Goal: Information Seeking & Learning: Find specific fact

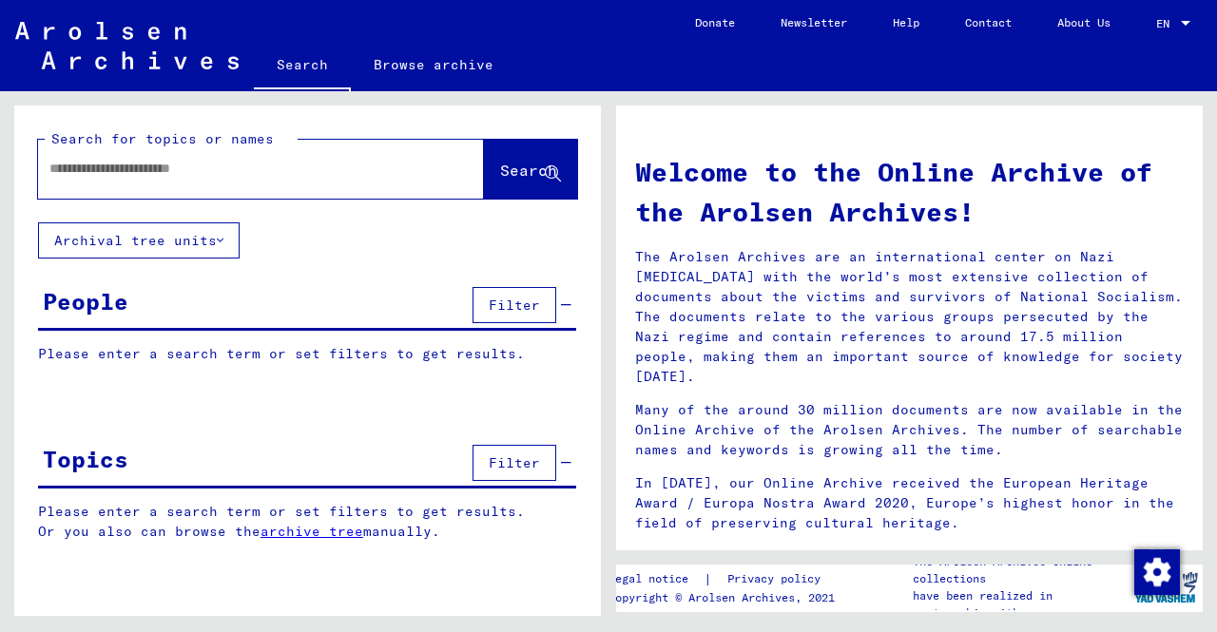
click at [309, 181] on div at bounding box center [232, 168] width 389 height 43
click at [249, 179] on div at bounding box center [232, 168] width 389 height 43
click at [249, 165] on input "text" at bounding box center [238, 169] width 378 height 20
type input "**********"
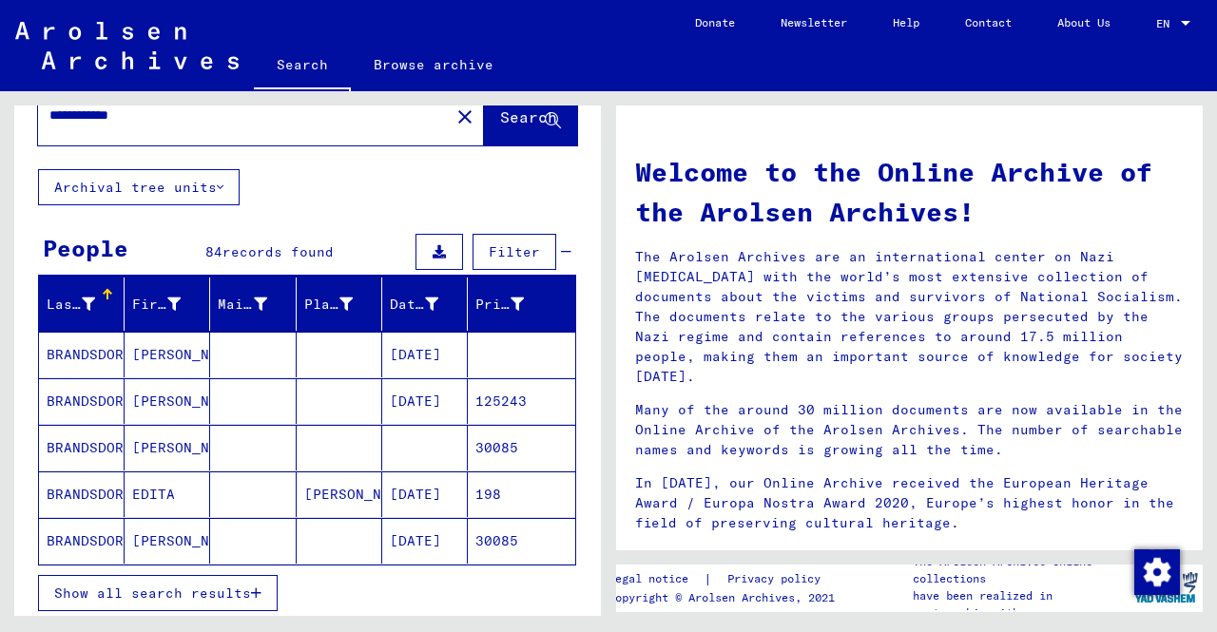
scroll to position [60, 0]
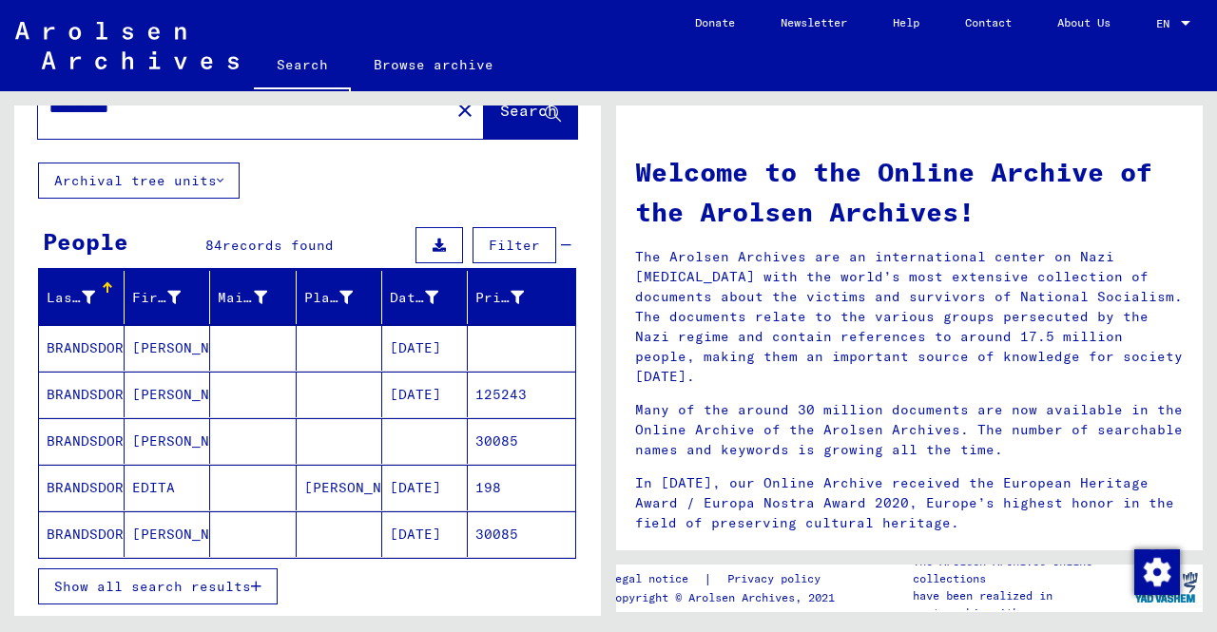
click at [231, 579] on span "Show all search results" at bounding box center [152, 586] width 197 height 17
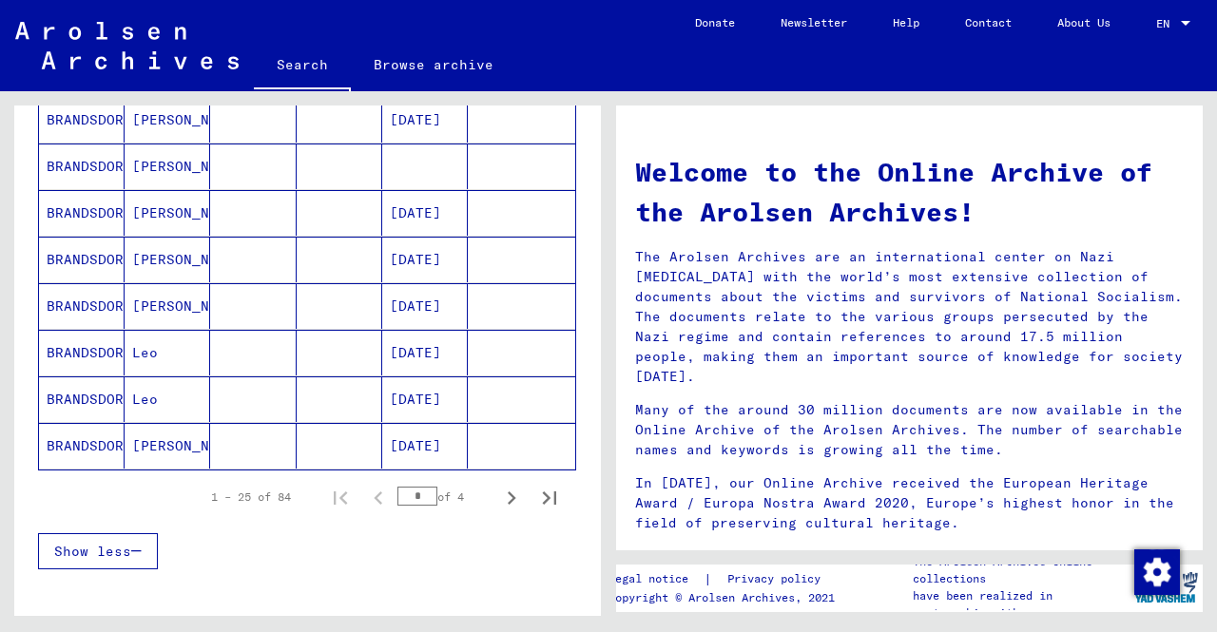
scroll to position [1095, 0]
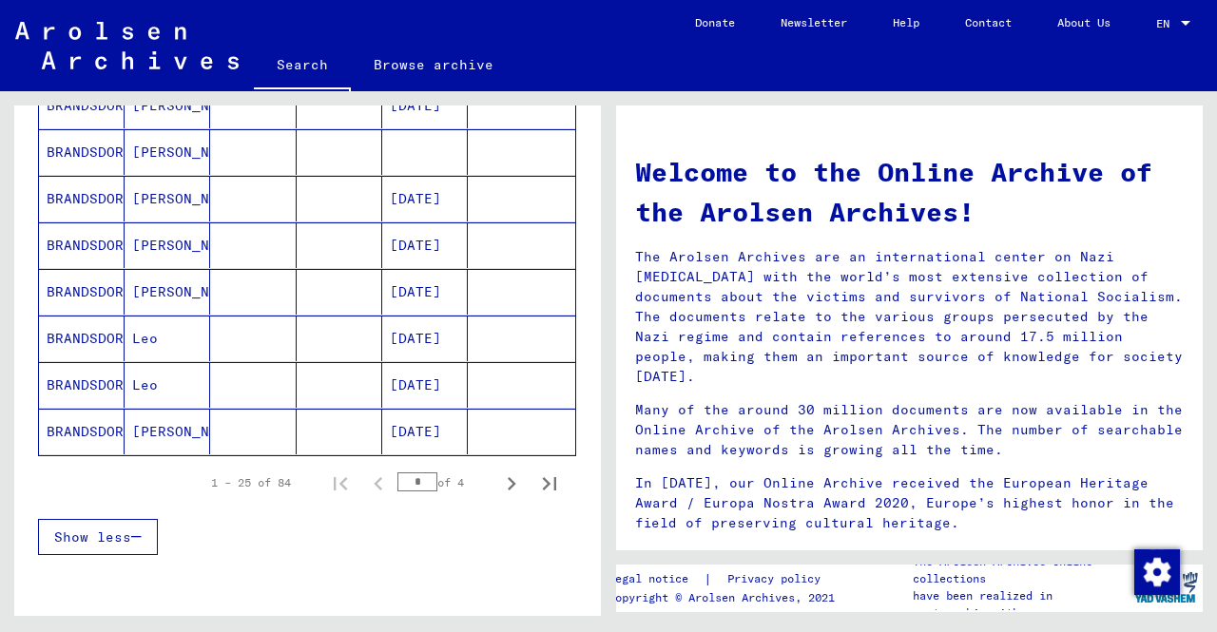
click at [422, 338] on mat-cell "[DATE]" at bounding box center [425, 339] width 86 height 46
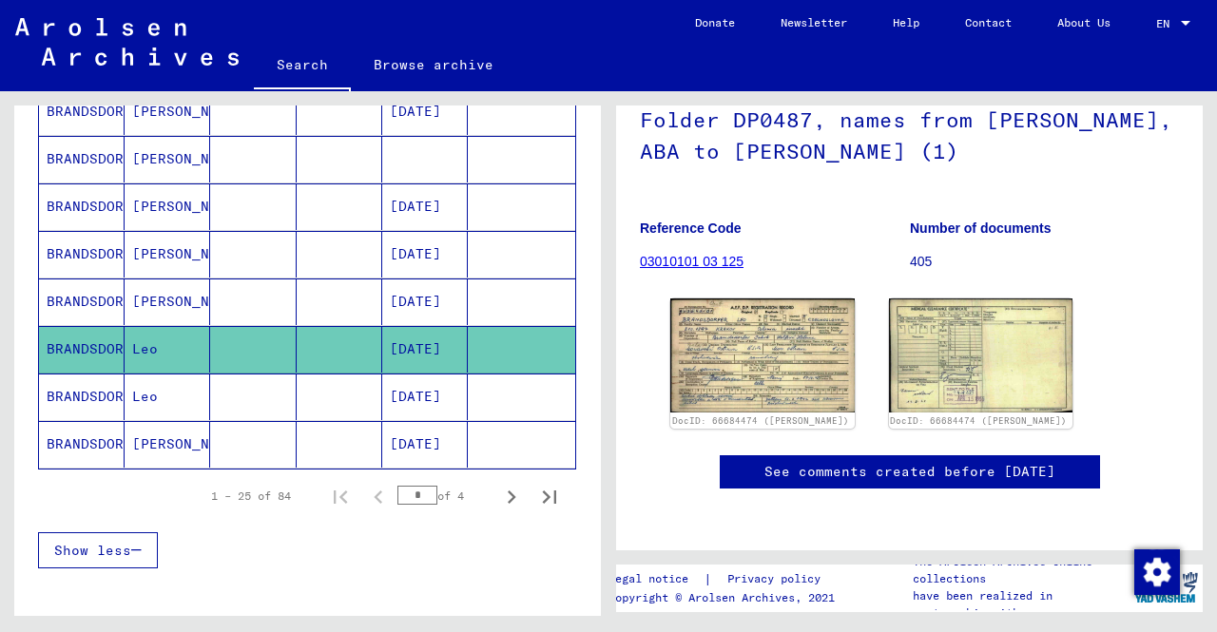
scroll to position [179, 0]
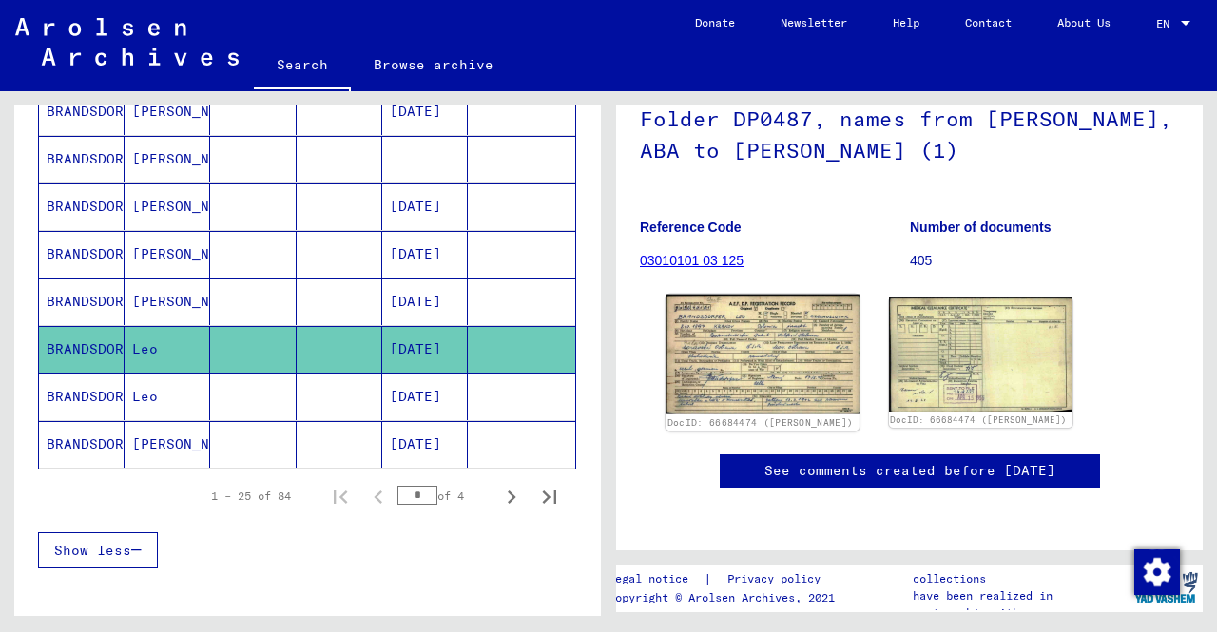
click at [737, 349] on img at bounding box center [762, 355] width 193 height 120
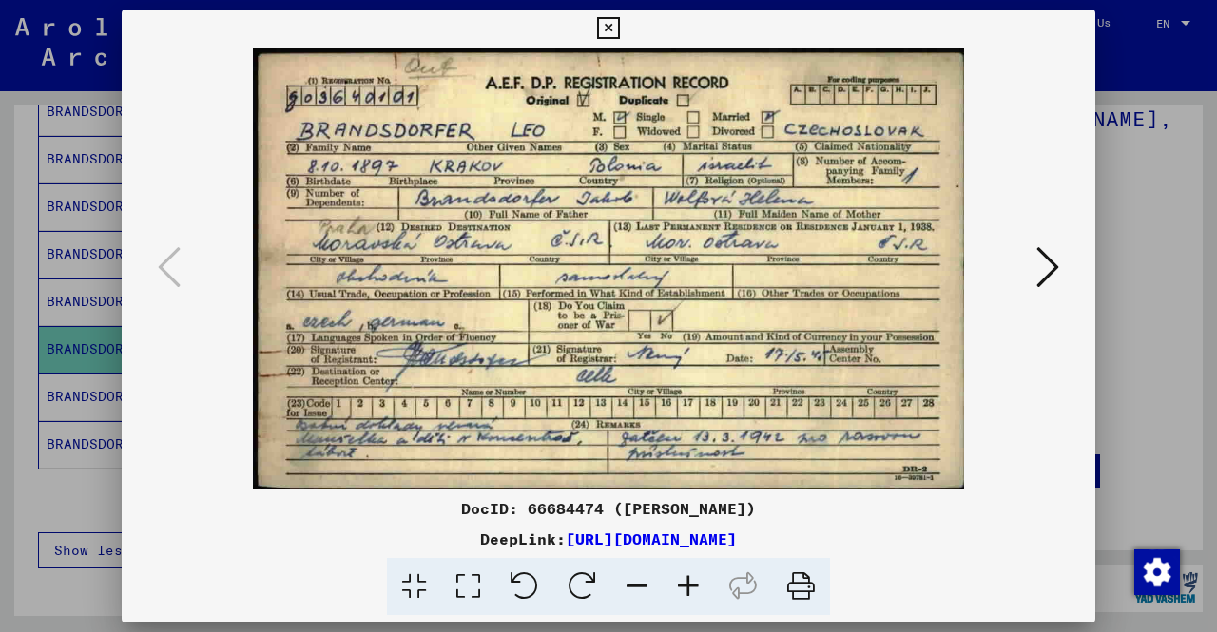
click at [1050, 273] on icon at bounding box center [1048, 267] width 23 height 46
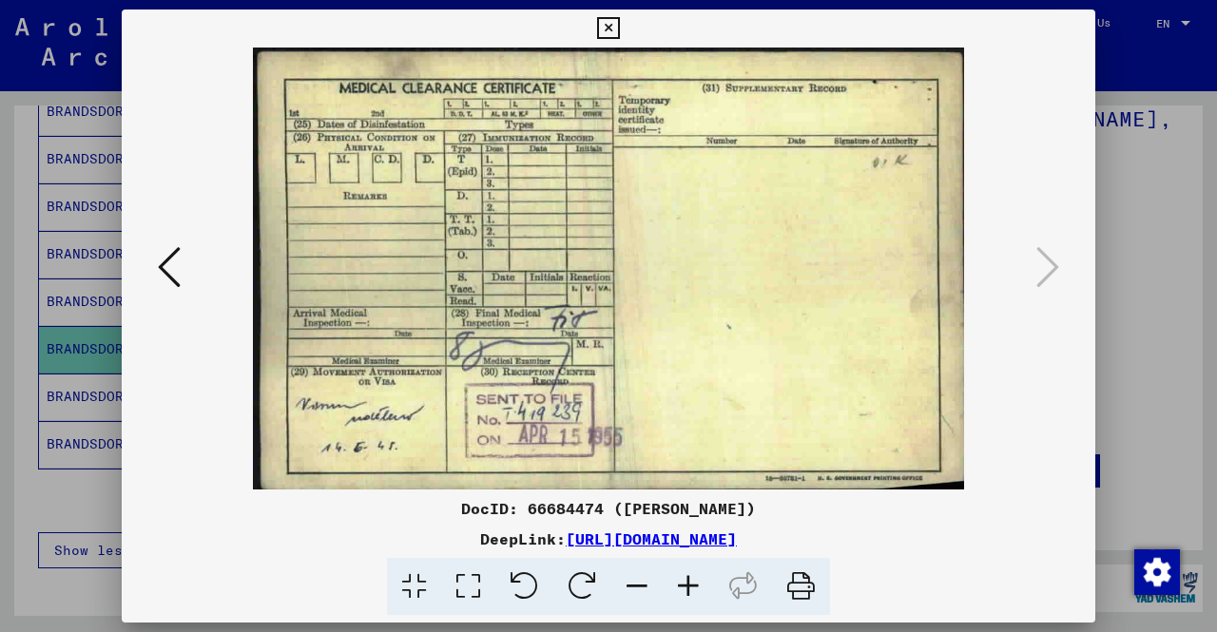
click at [164, 264] on icon at bounding box center [169, 267] width 23 height 46
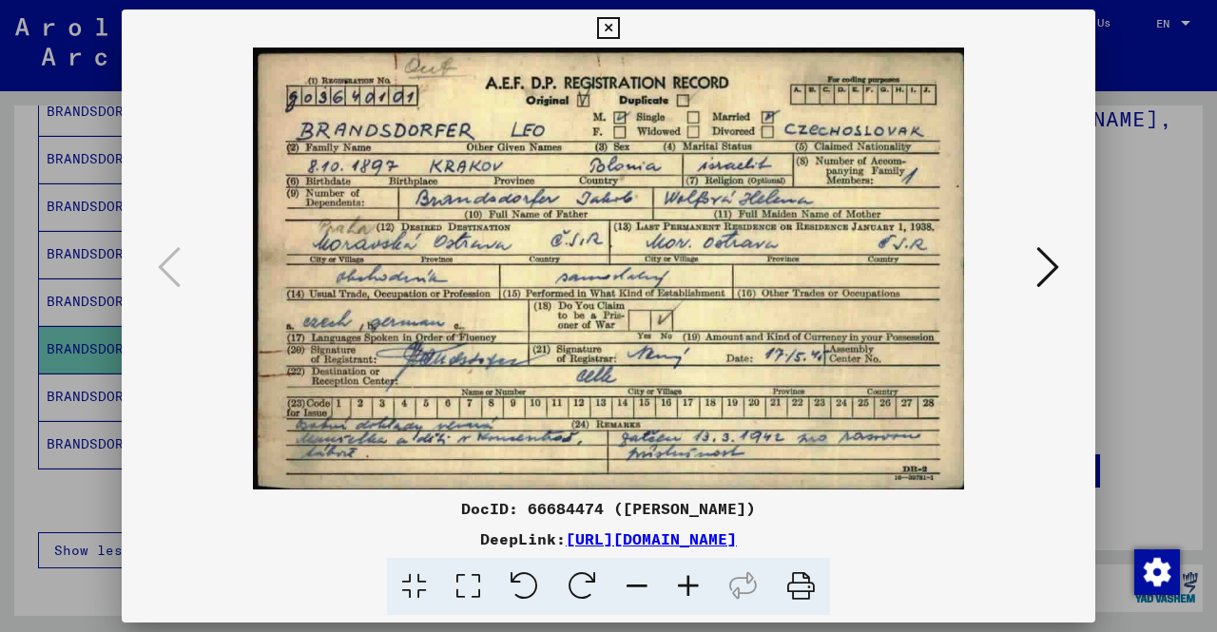
click at [607, 27] on icon at bounding box center [608, 28] width 22 height 23
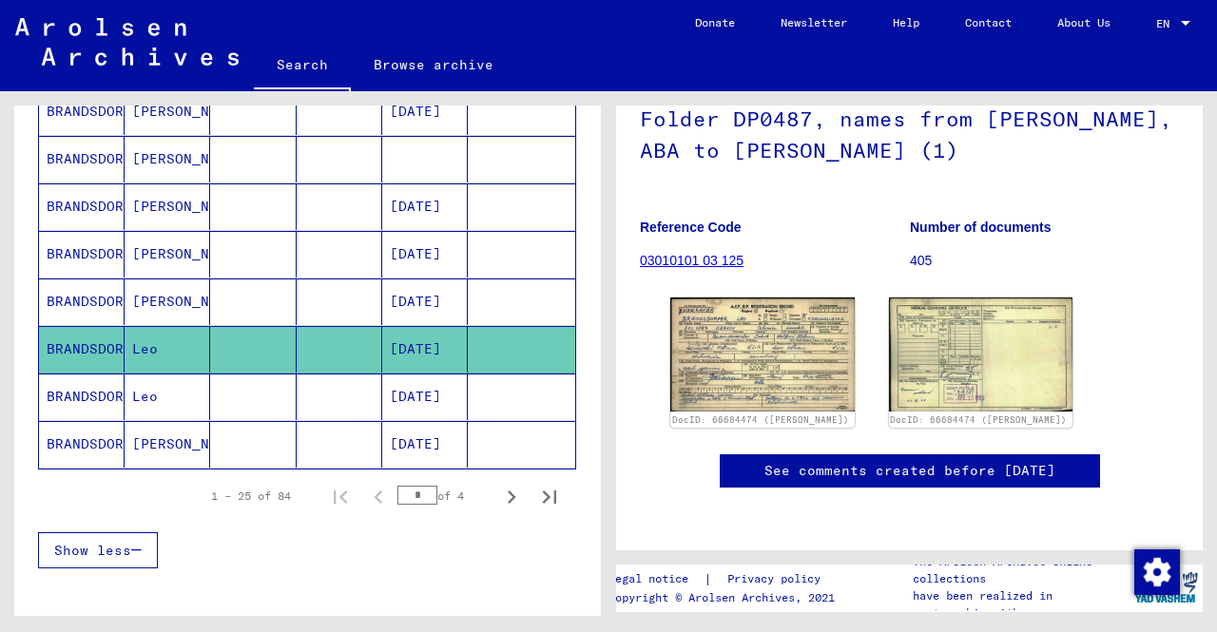
click at [204, 381] on mat-cell "Leo" at bounding box center [168, 397] width 86 height 47
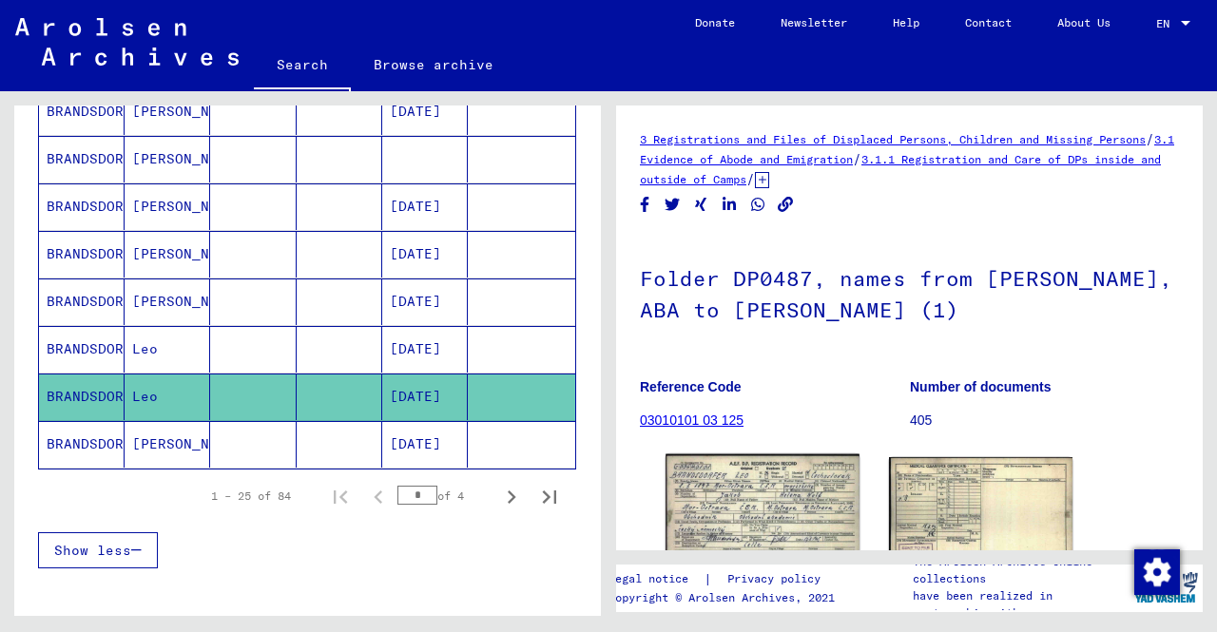
click at [753, 478] on img at bounding box center [762, 516] width 193 height 122
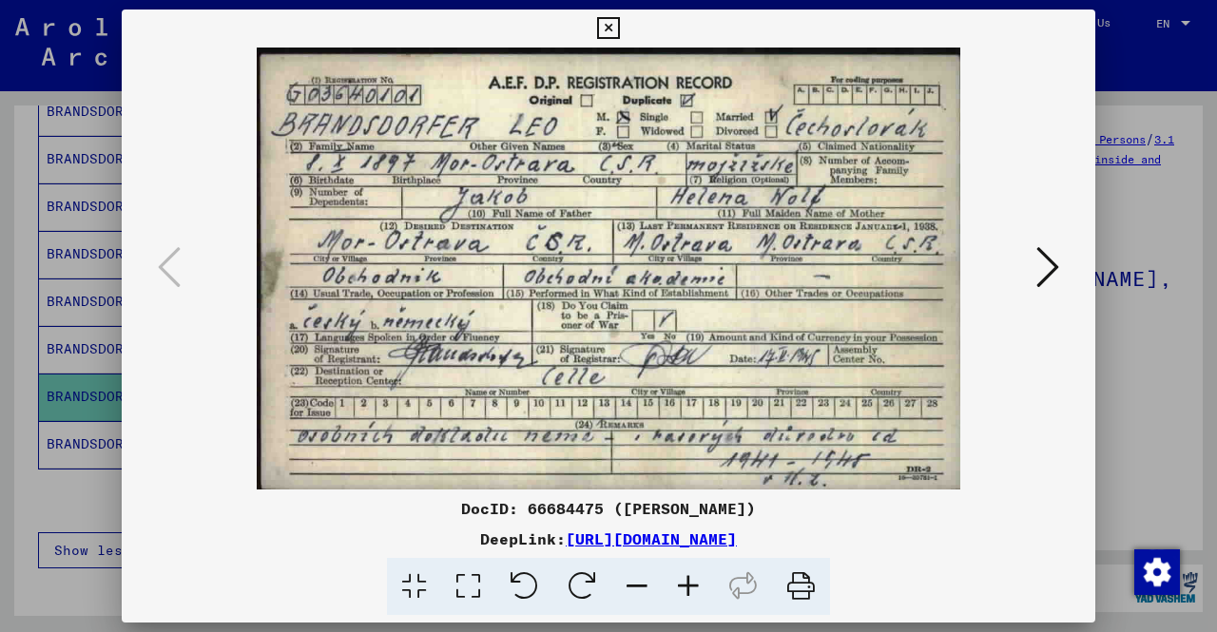
click at [609, 26] on icon at bounding box center [608, 28] width 22 height 23
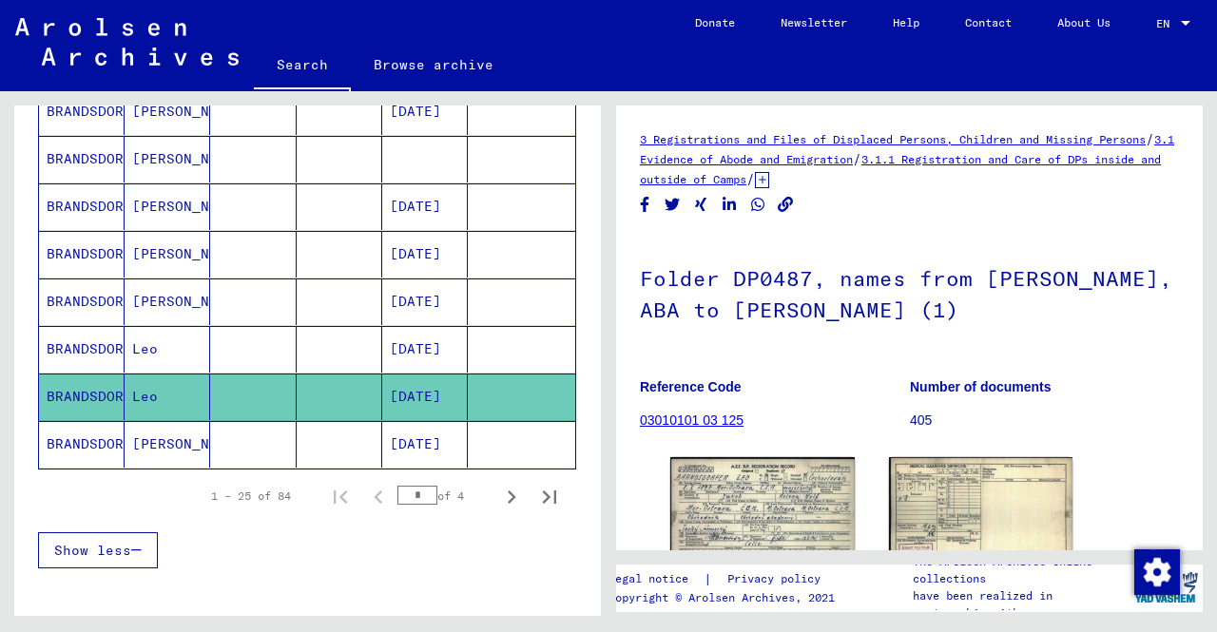
click at [418, 423] on mat-cell "[DATE]" at bounding box center [425, 444] width 86 height 47
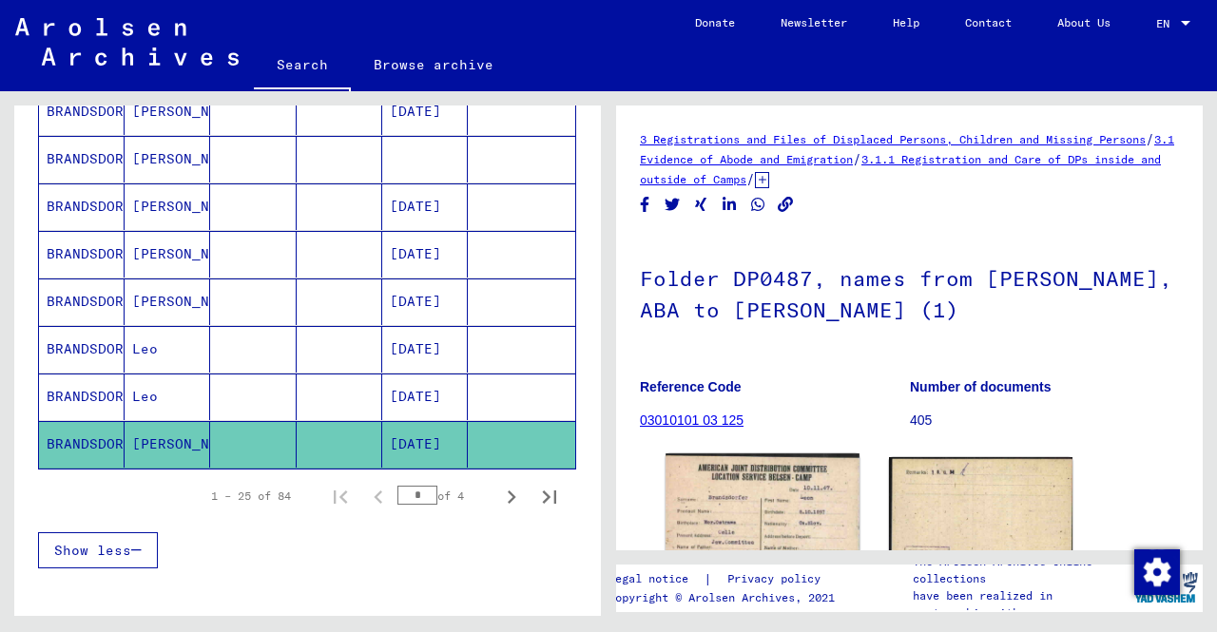
click at [717, 469] on img at bounding box center [762, 523] width 193 height 139
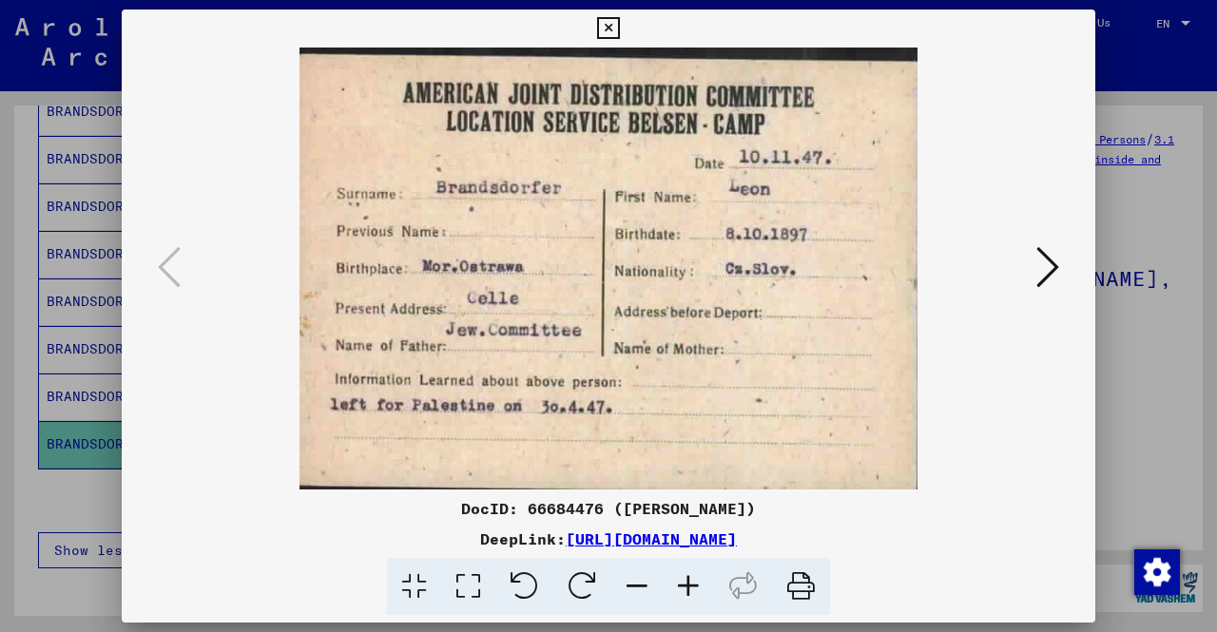
click at [717, 469] on div "DocID: 66684476 ([PERSON_NAME]) DeepLink: [URL][DOMAIN_NAME]" at bounding box center [609, 313] width 974 height 607
click at [1055, 269] on icon at bounding box center [1048, 267] width 23 height 46
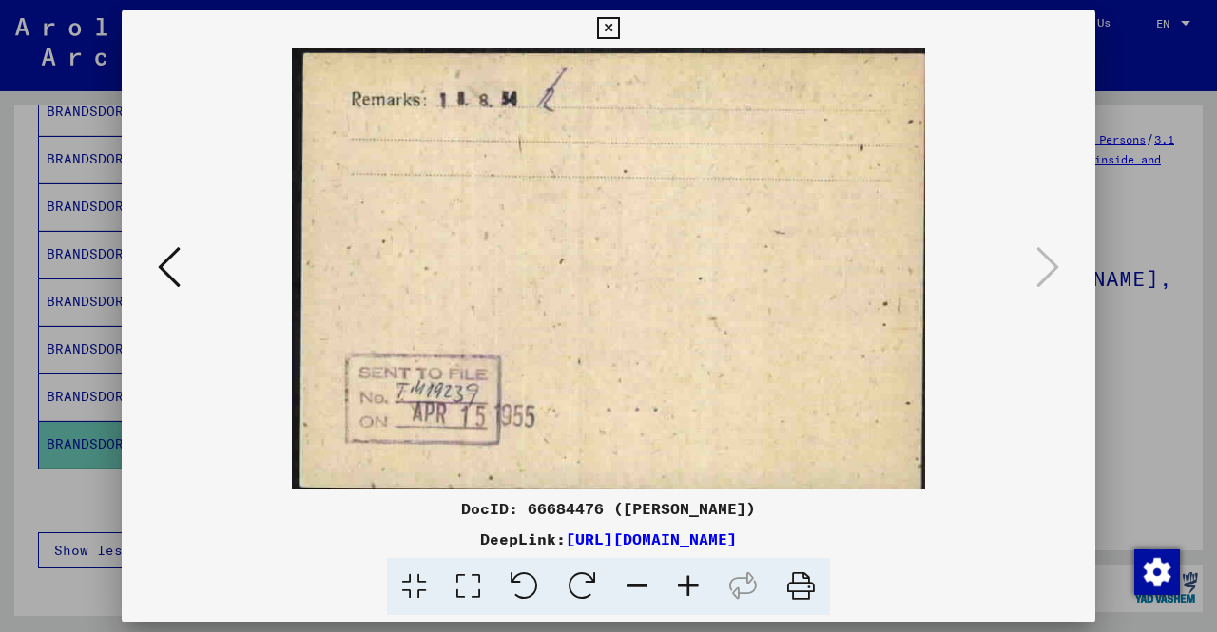
click at [165, 266] on icon at bounding box center [169, 267] width 23 height 46
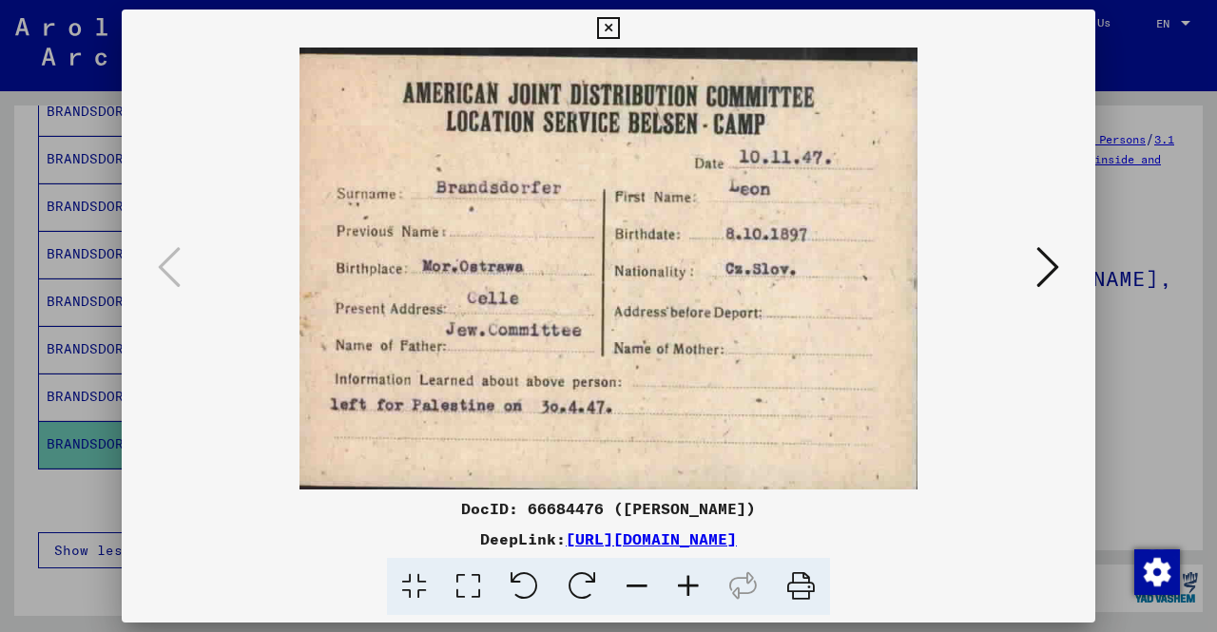
click at [610, 33] on icon at bounding box center [608, 28] width 22 height 23
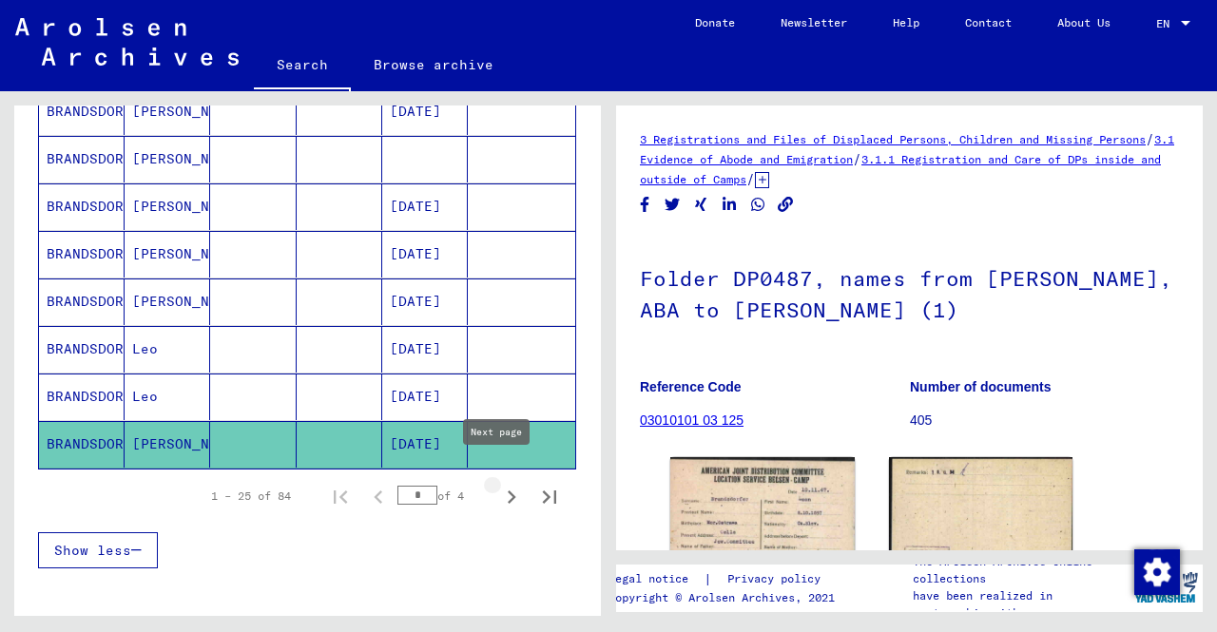
click at [498, 488] on icon "Next page" at bounding box center [511, 497] width 27 height 27
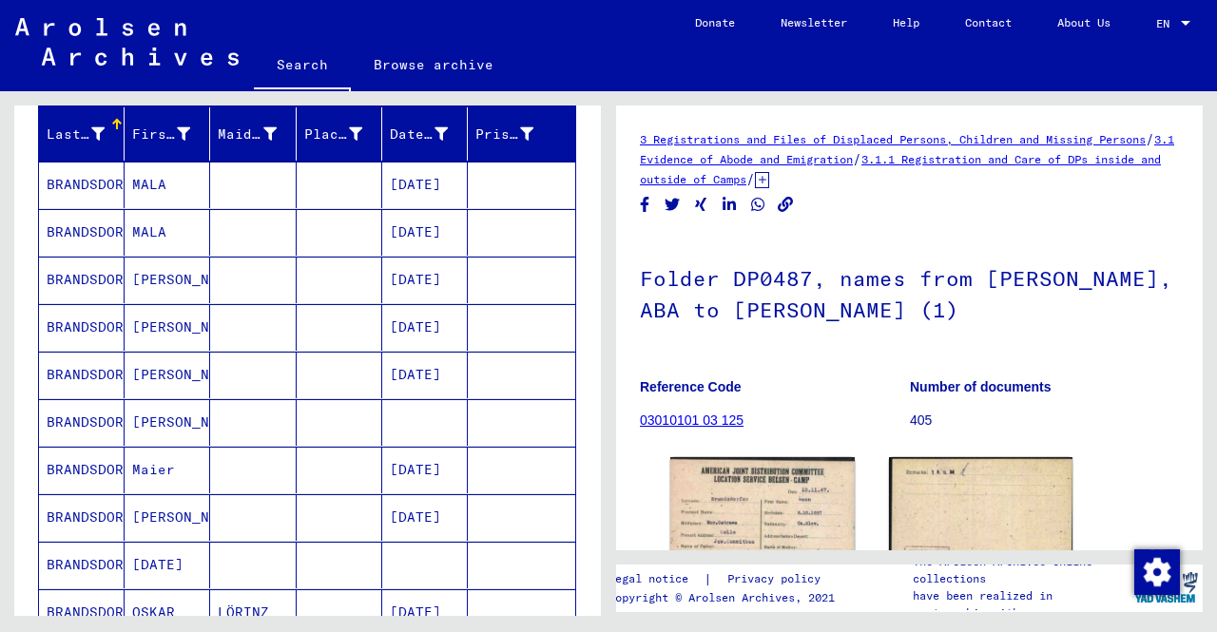
scroll to position [232, 0]
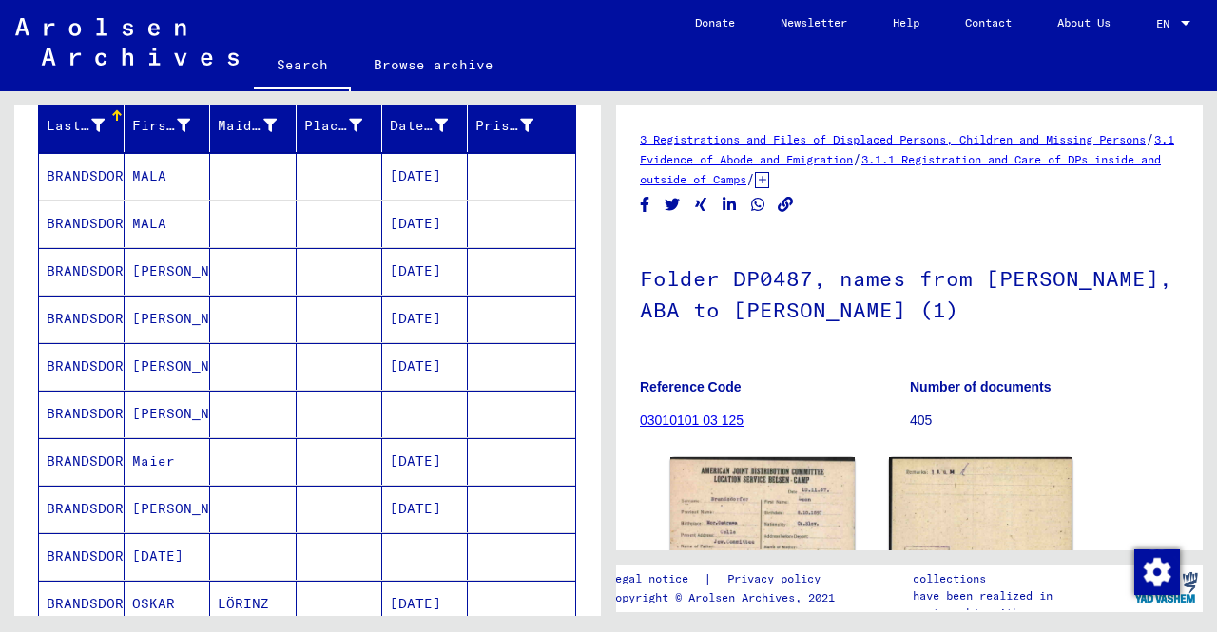
click at [160, 185] on mat-cell "MALA" at bounding box center [168, 176] width 86 height 47
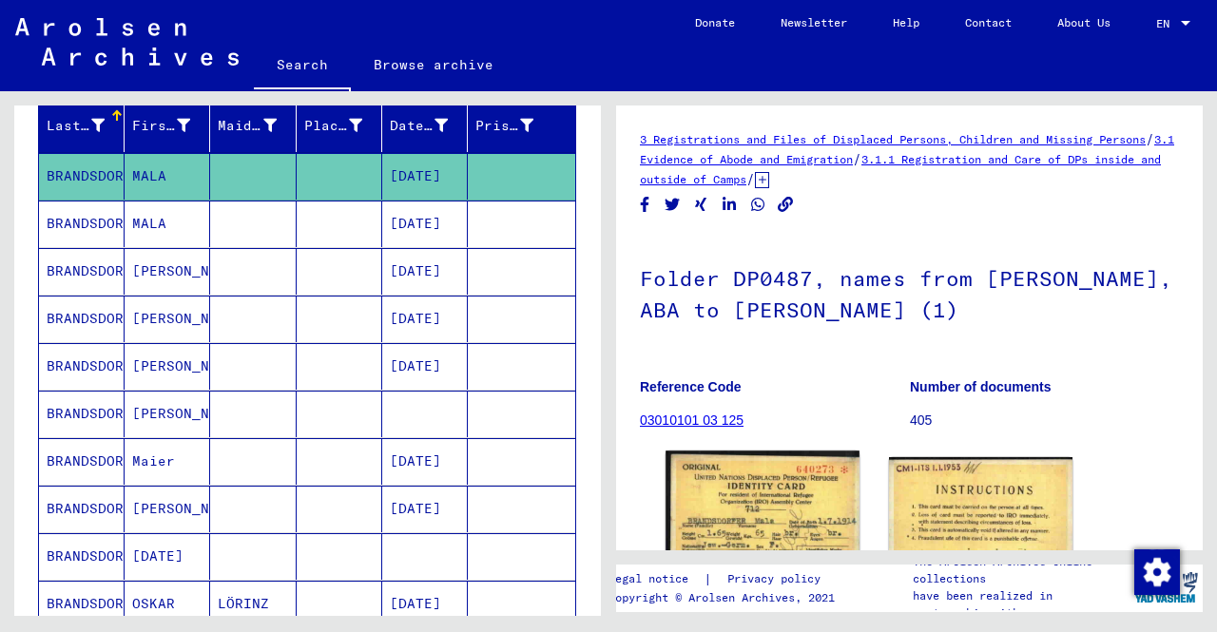
click at [767, 511] on img at bounding box center [762, 576] width 193 height 251
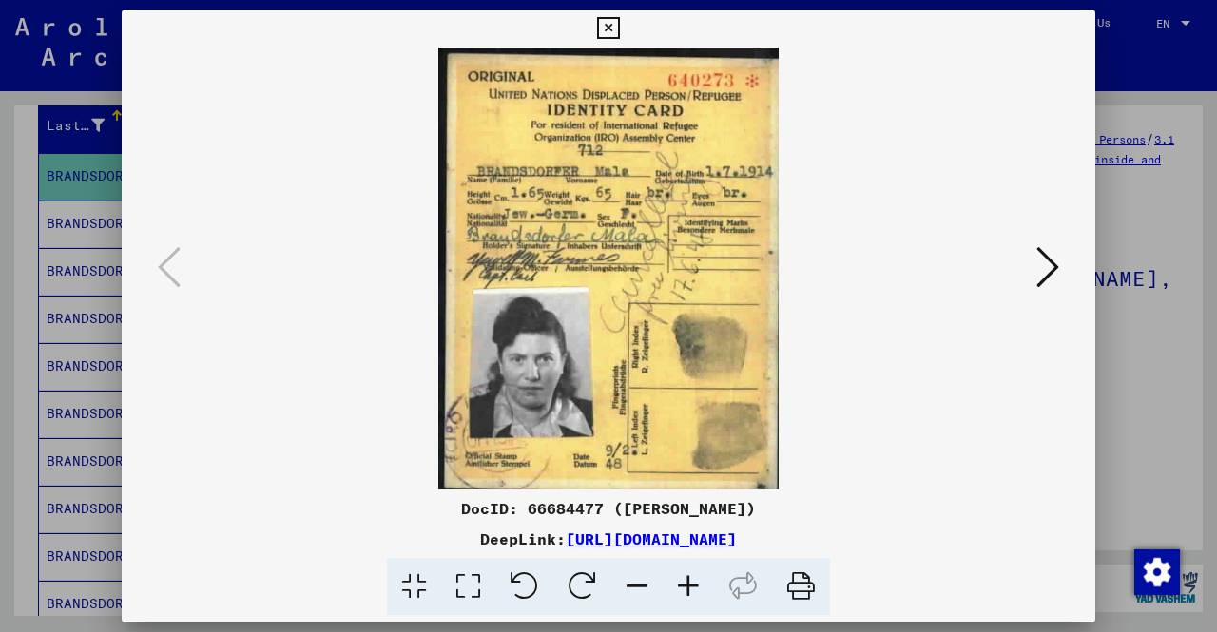
click at [610, 34] on icon at bounding box center [608, 28] width 22 height 23
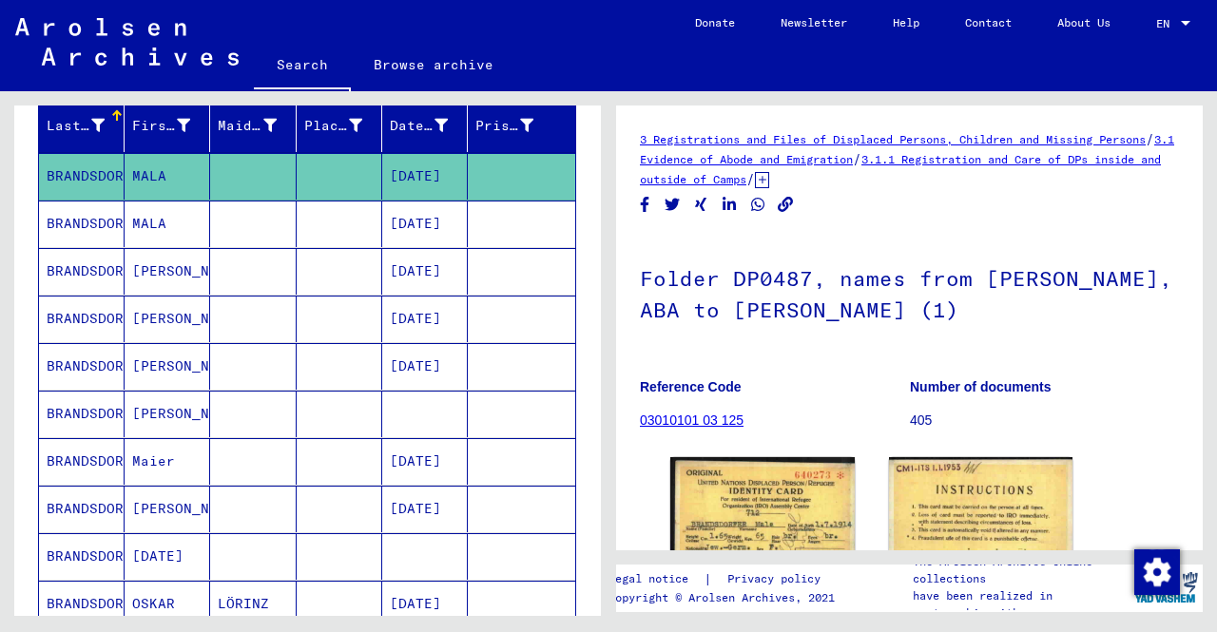
drag, startPoint x: 329, startPoint y: 236, endPoint x: 434, endPoint y: 221, distance: 105.7
click at [434, 221] on mat-row "[PERSON_NAME] [DATE]" at bounding box center [307, 225] width 536 height 48
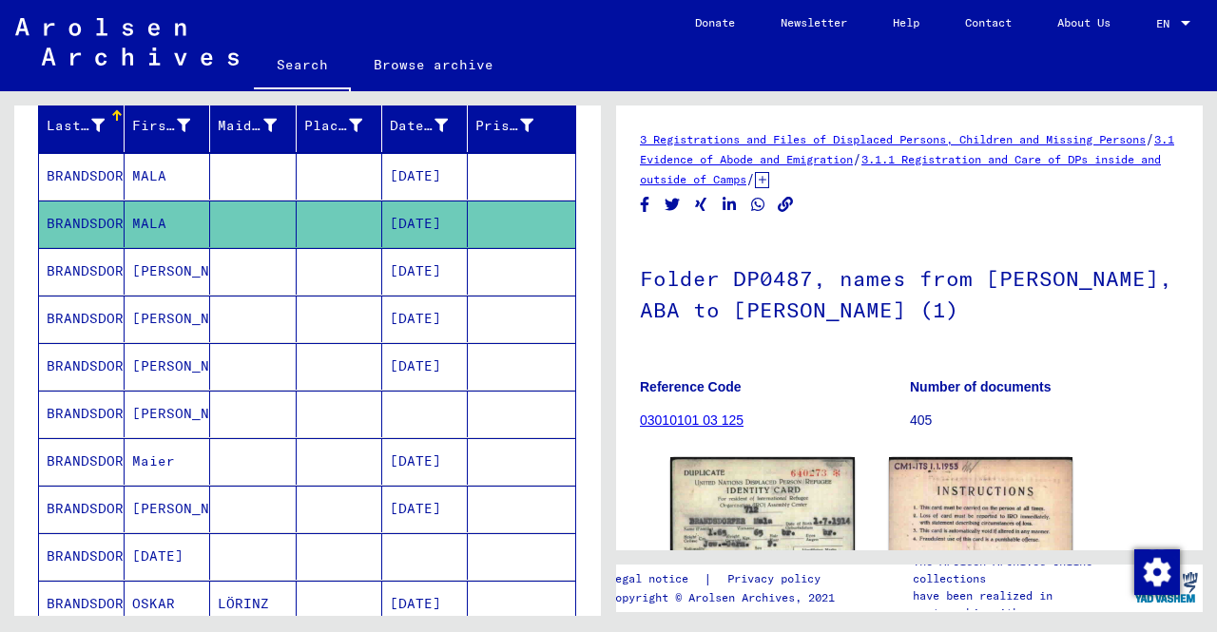
click at [434, 221] on mat-cell "[DATE]" at bounding box center [425, 224] width 86 height 47
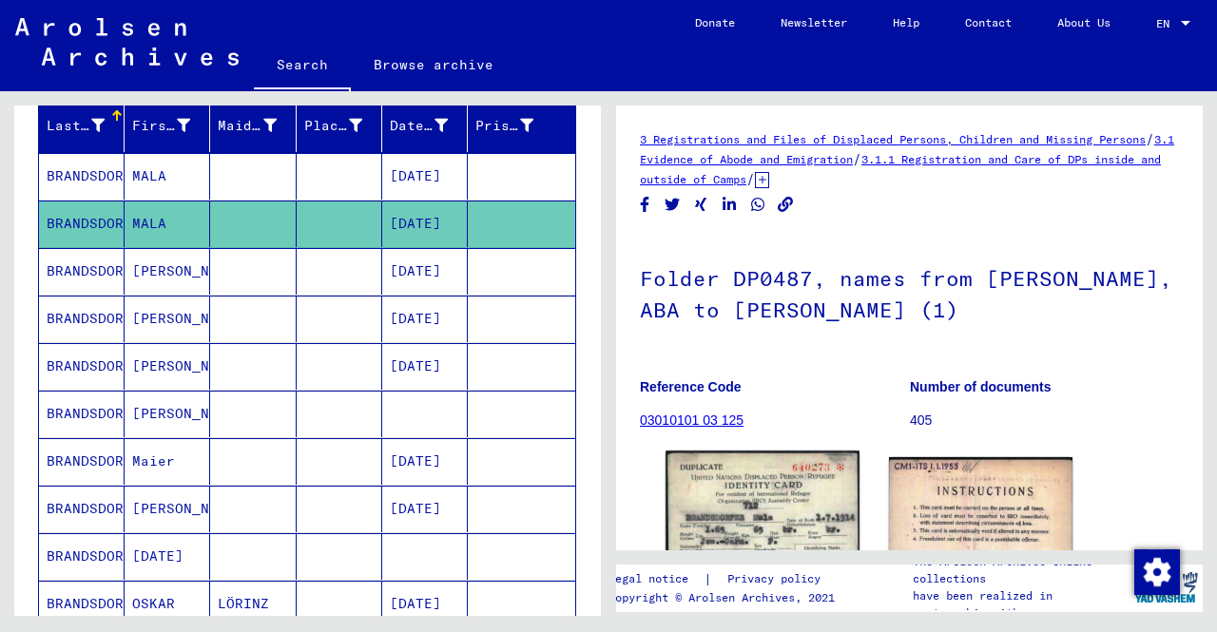
click at [784, 497] on img at bounding box center [762, 576] width 193 height 251
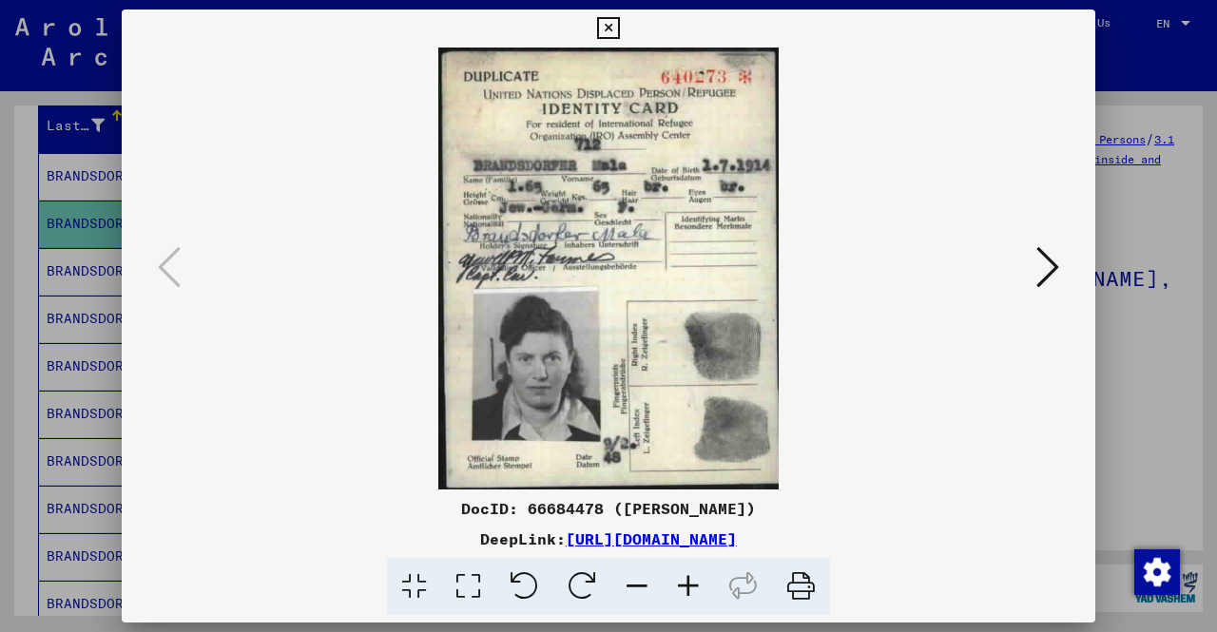
click at [784, 497] on div "DocID: 66684478 ([PERSON_NAME]) DeepLink: [URL][DOMAIN_NAME]" at bounding box center [609, 556] width 974 height 119
click at [1037, 269] on icon at bounding box center [1048, 267] width 23 height 46
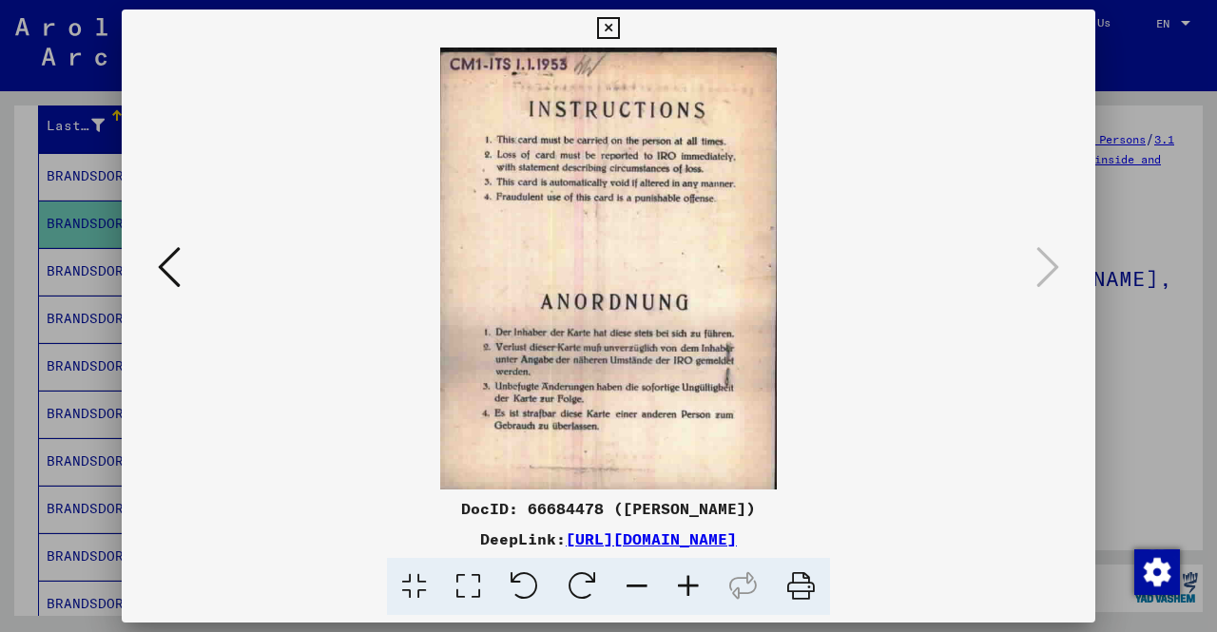
click at [599, 25] on icon at bounding box center [608, 28] width 22 height 23
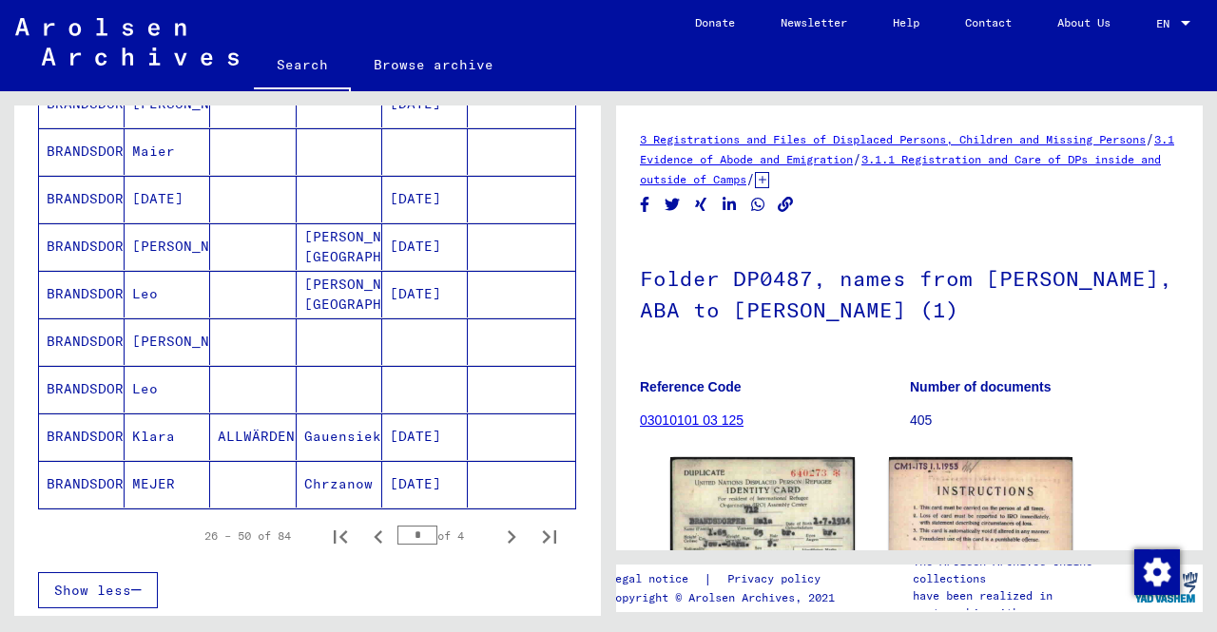
scroll to position [1087, 0]
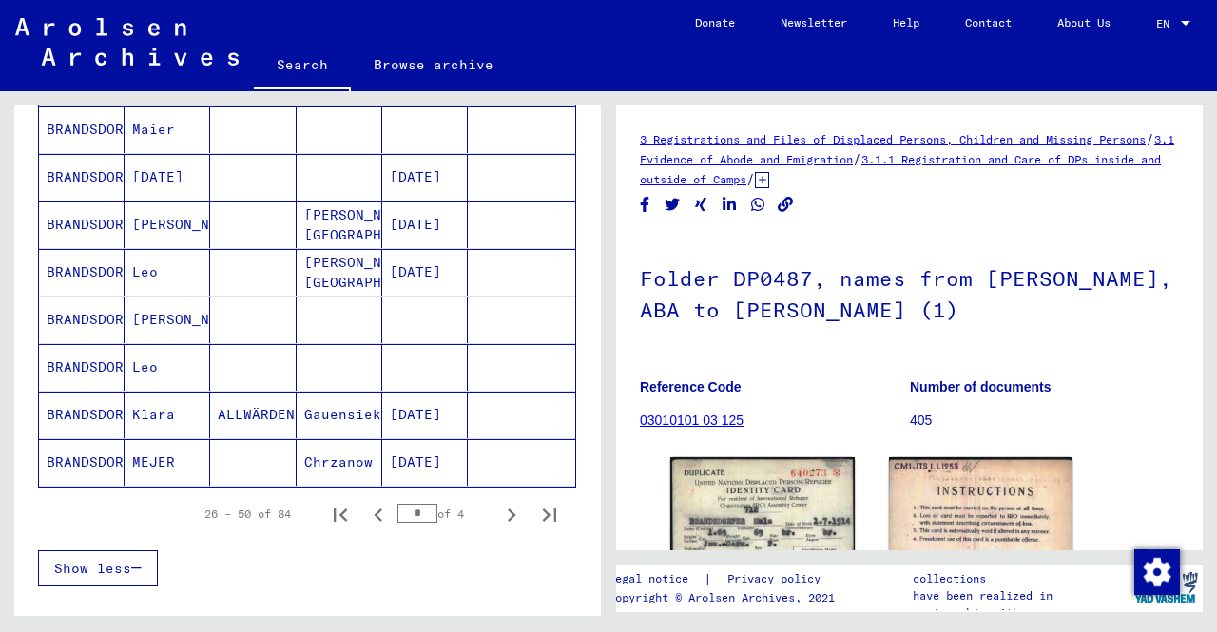
click at [194, 216] on mat-cell "[PERSON_NAME]" at bounding box center [168, 225] width 86 height 47
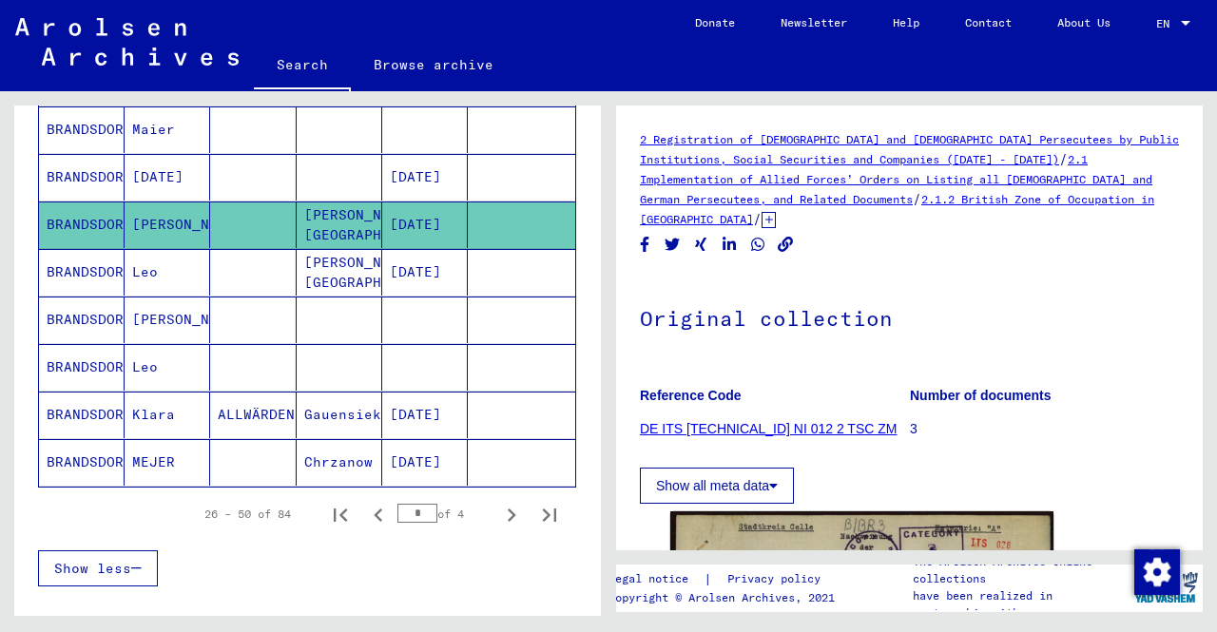
click at [173, 263] on mat-cell "Leo" at bounding box center [168, 272] width 86 height 47
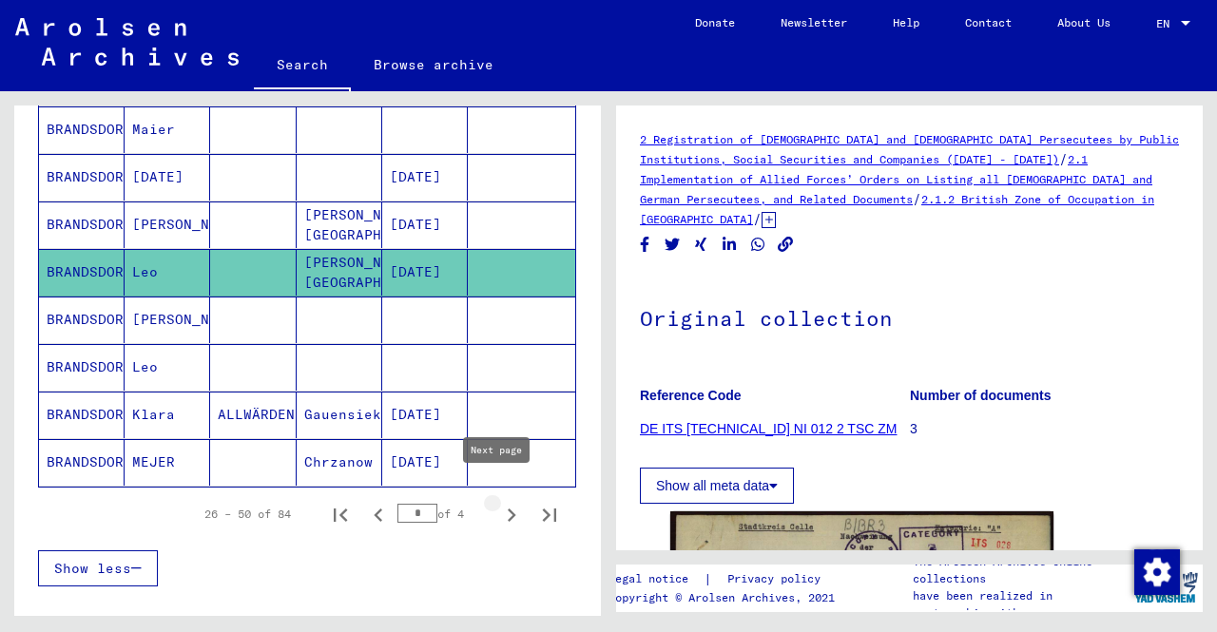
click at [508, 509] on icon "Next page" at bounding box center [512, 515] width 9 height 13
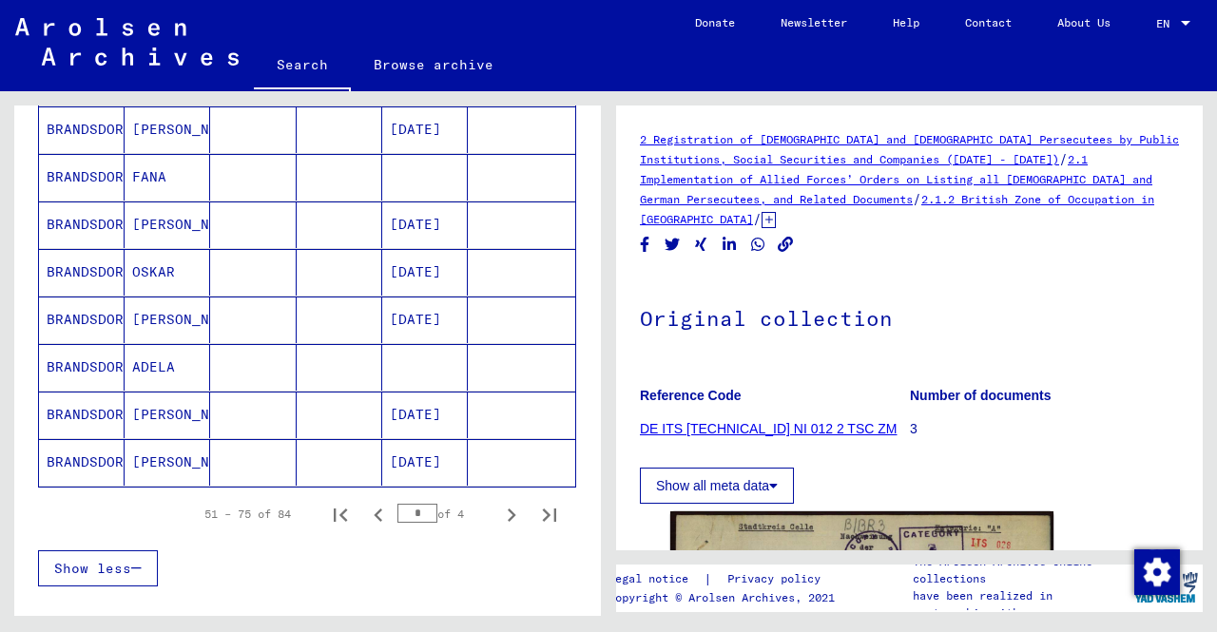
click at [177, 355] on mat-cell "ADELA" at bounding box center [168, 367] width 86 height 47
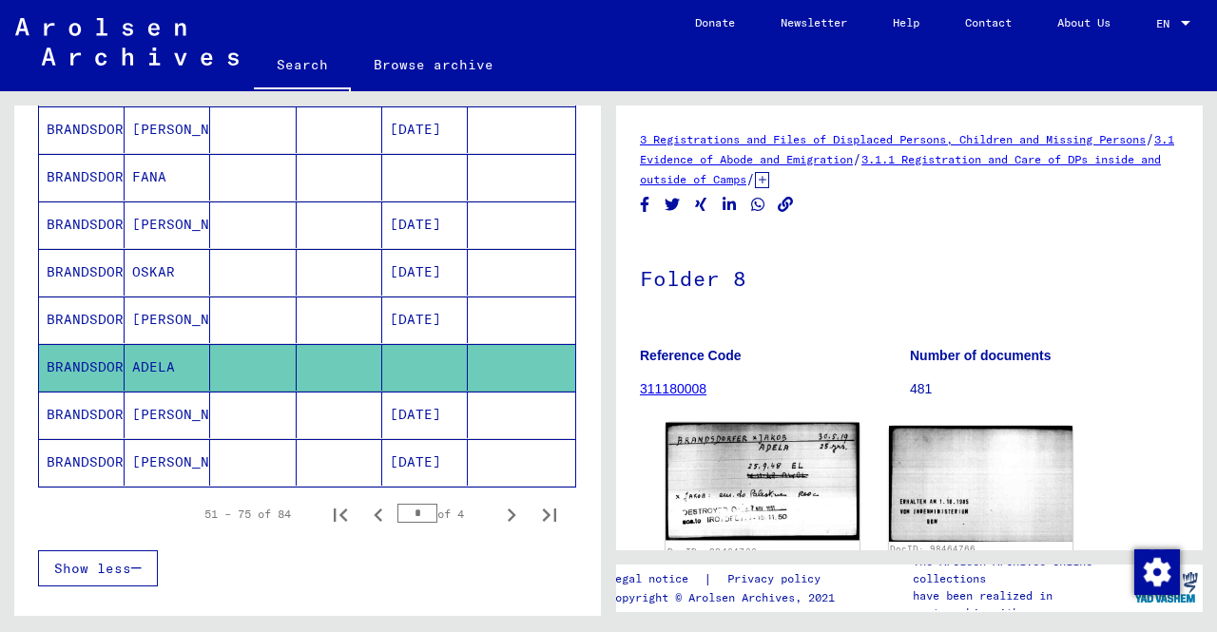
click at [767, 478] on img at bounding box center [762, 482] width 193 height 118
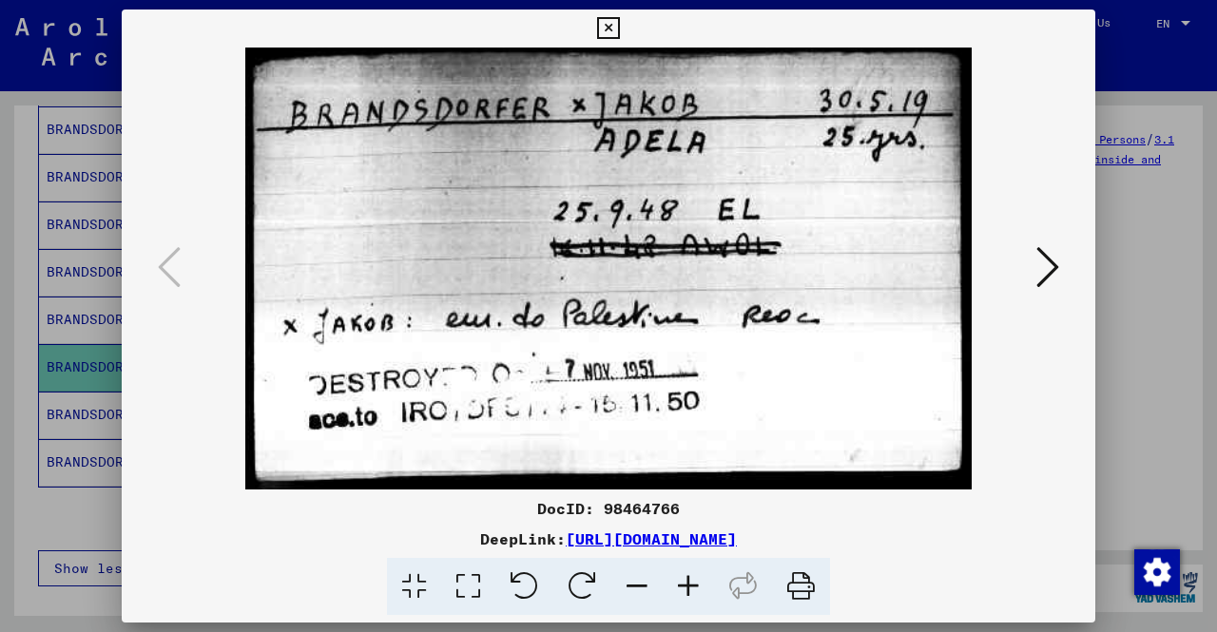
click at [1049, 273] on icon at bounding box center [1048, 267] width 23 height 46
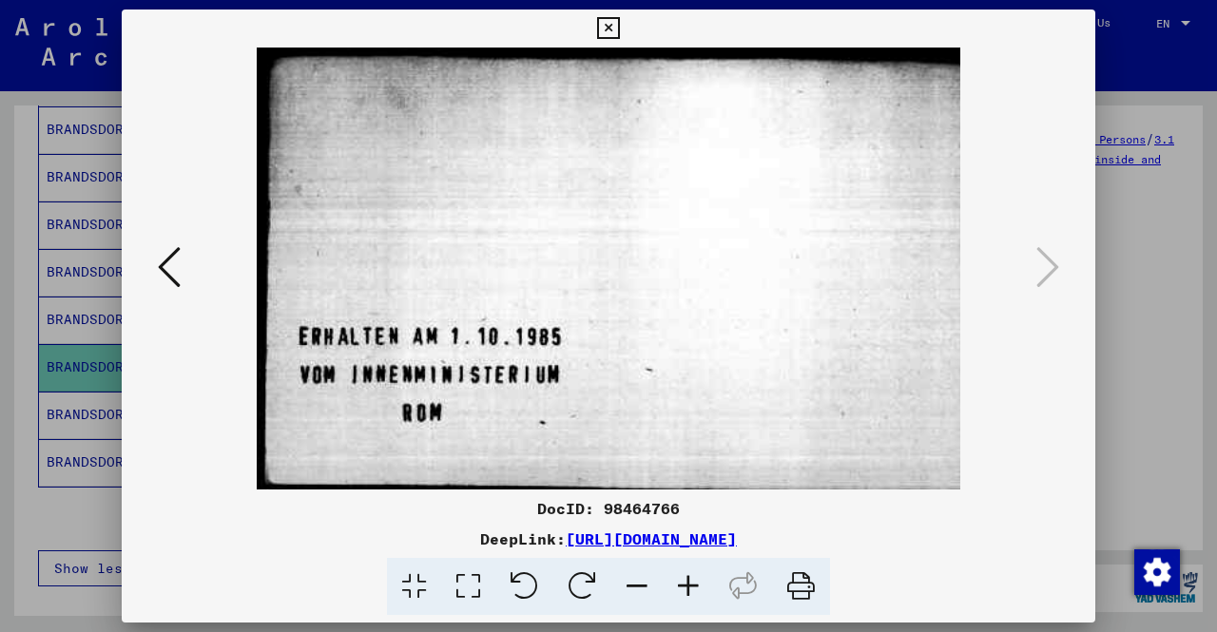
click at [162, 260] on icon at bounding box center [169, 267] width 23 height 46
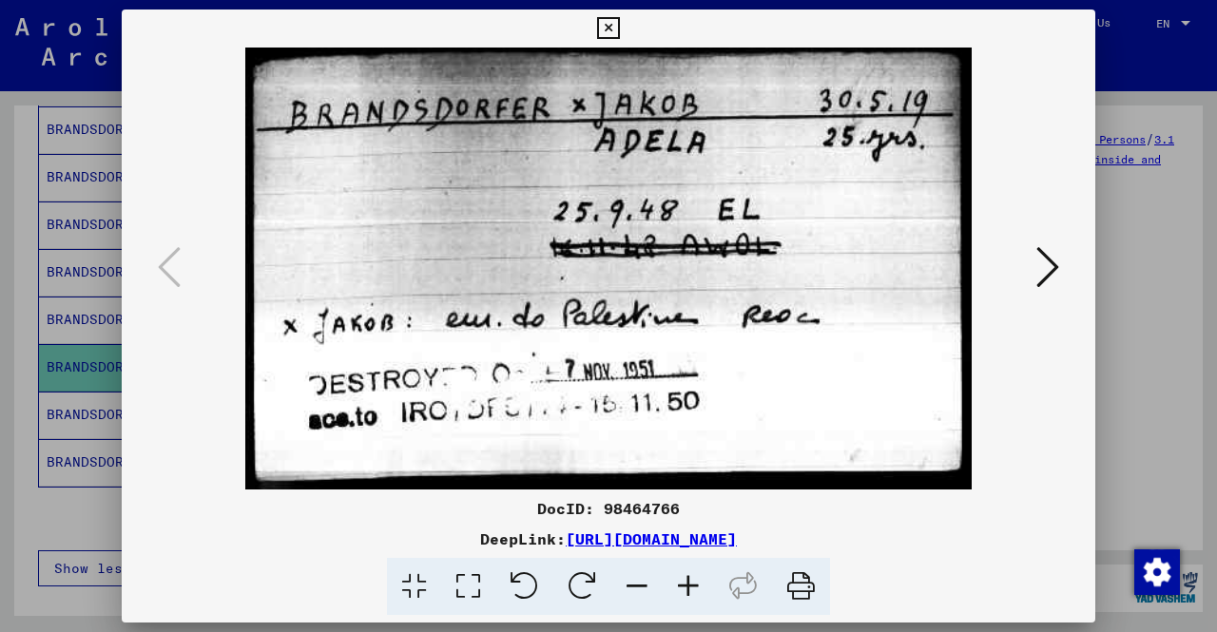
click at [611, 29] on icon at bounding box center [608, 28] width 22 height 23
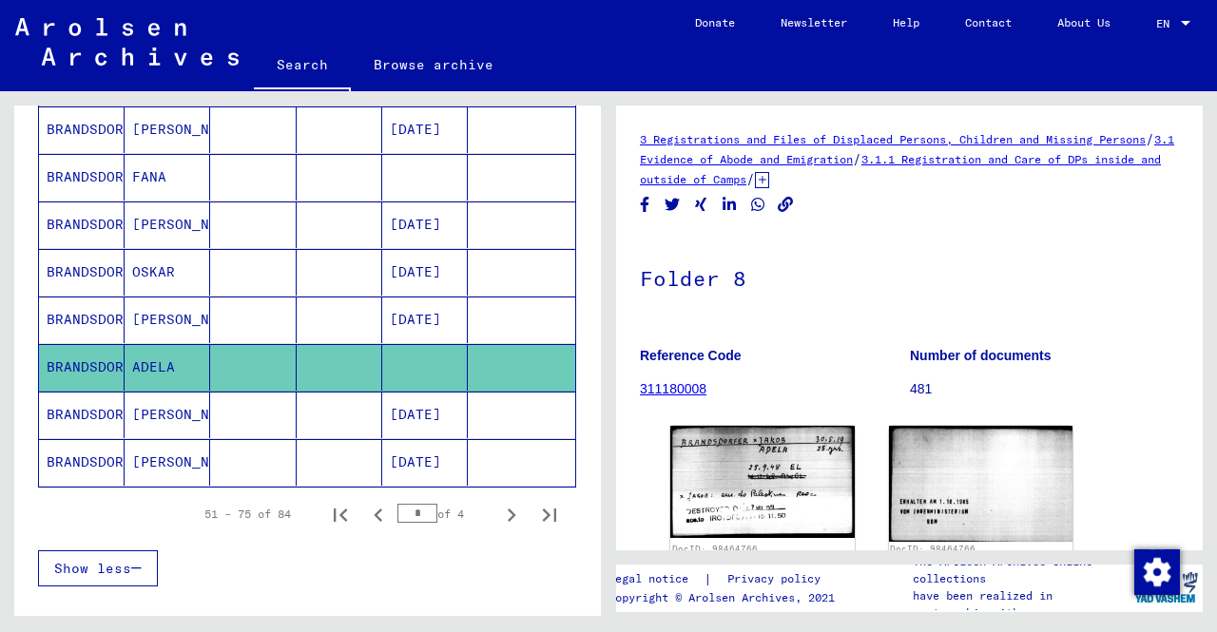
click at [165, 392] on mat-cell "[PERSON_NAME]" at bounding box center [168, 415] width 86 height 47
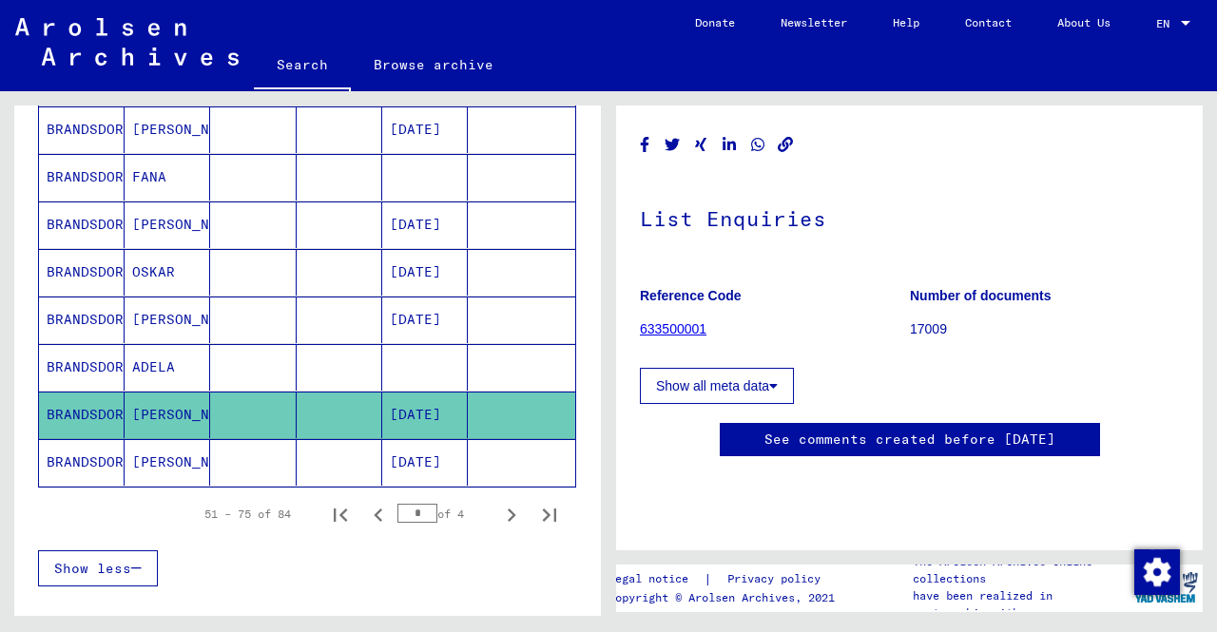
click at [426, 444] on mat-cell "[DATE]" at bounding box center [425, 462] width 86 height 47
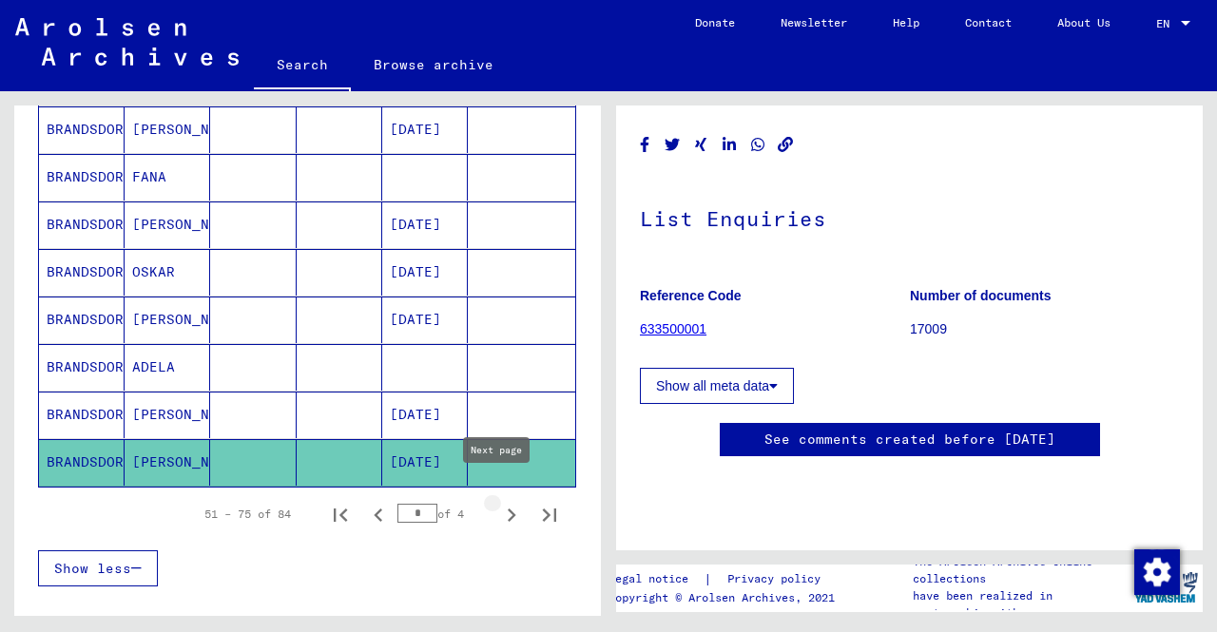
click at [502, 502] on icon "Next page" at bounding box center [511, 515] width 27 height 27
type input "*"
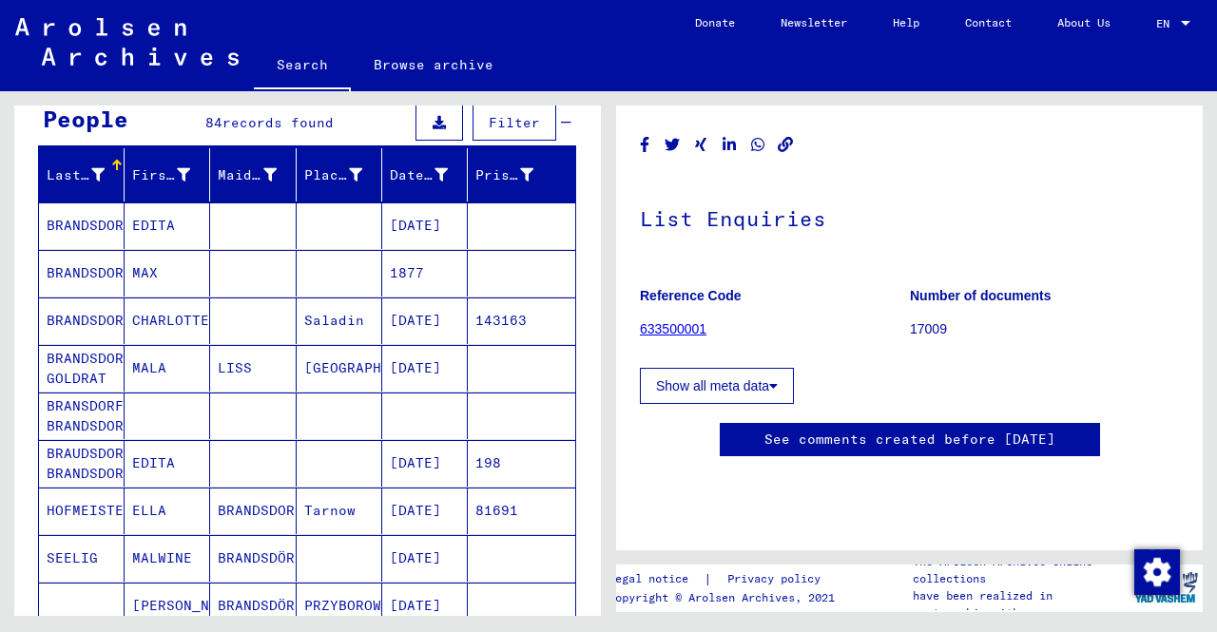
scroll to position [181, 0]
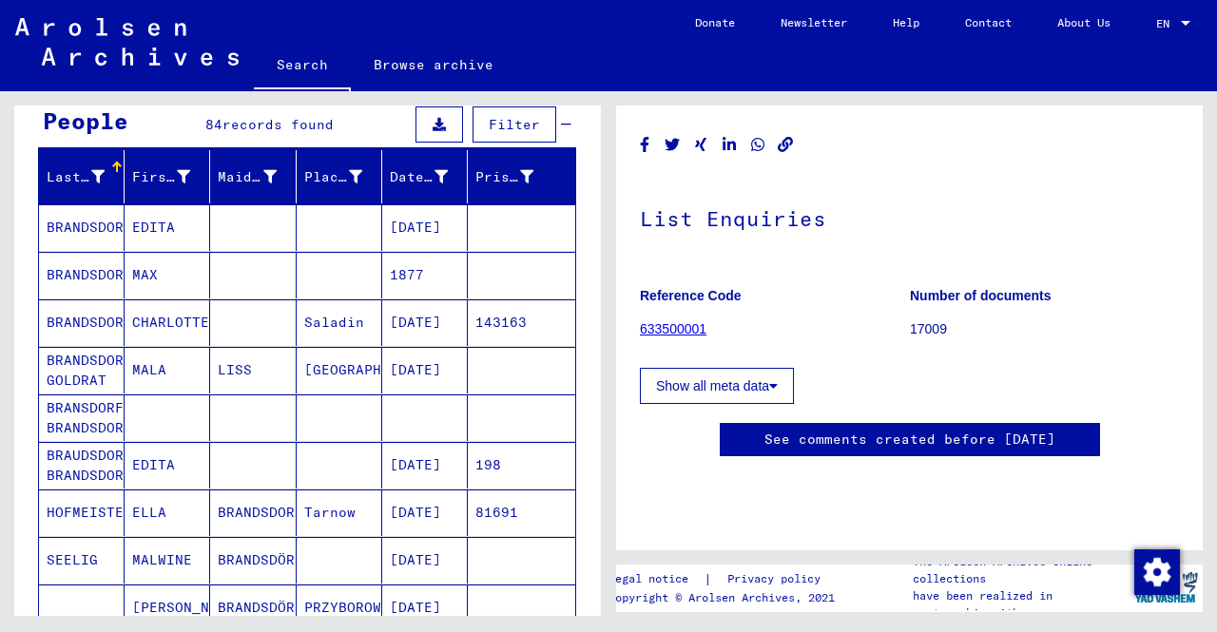
click at [134, 366] on mat-cell "MALA" at bounding box center [168, 370] width 86 height 47
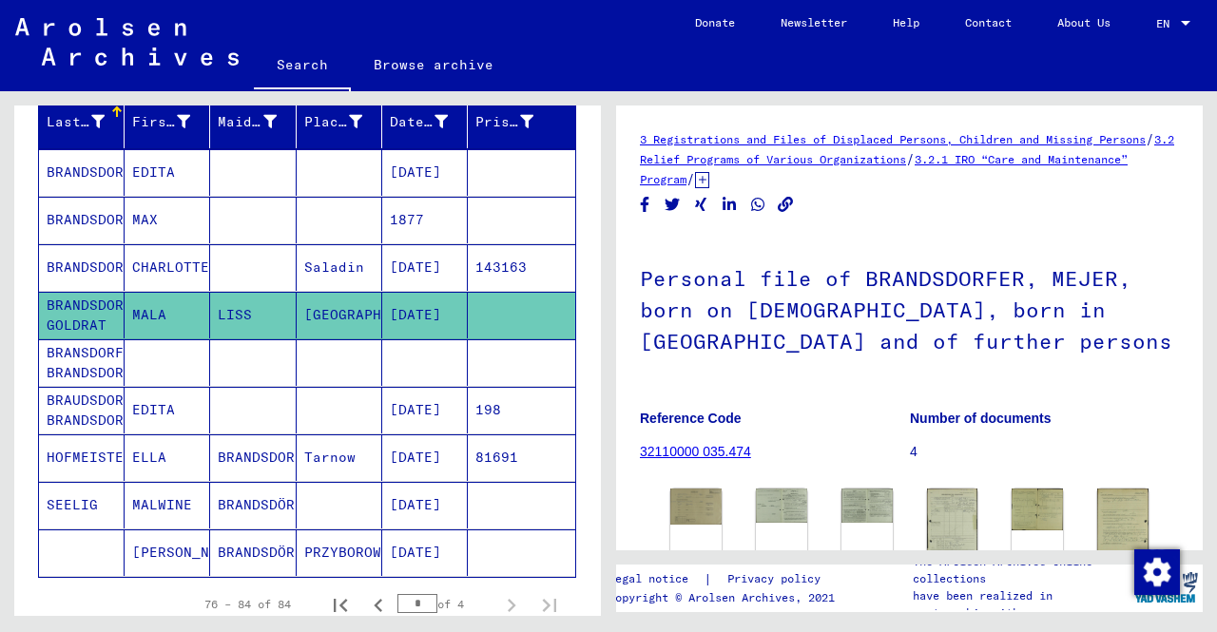
scroll to position [313, 0]
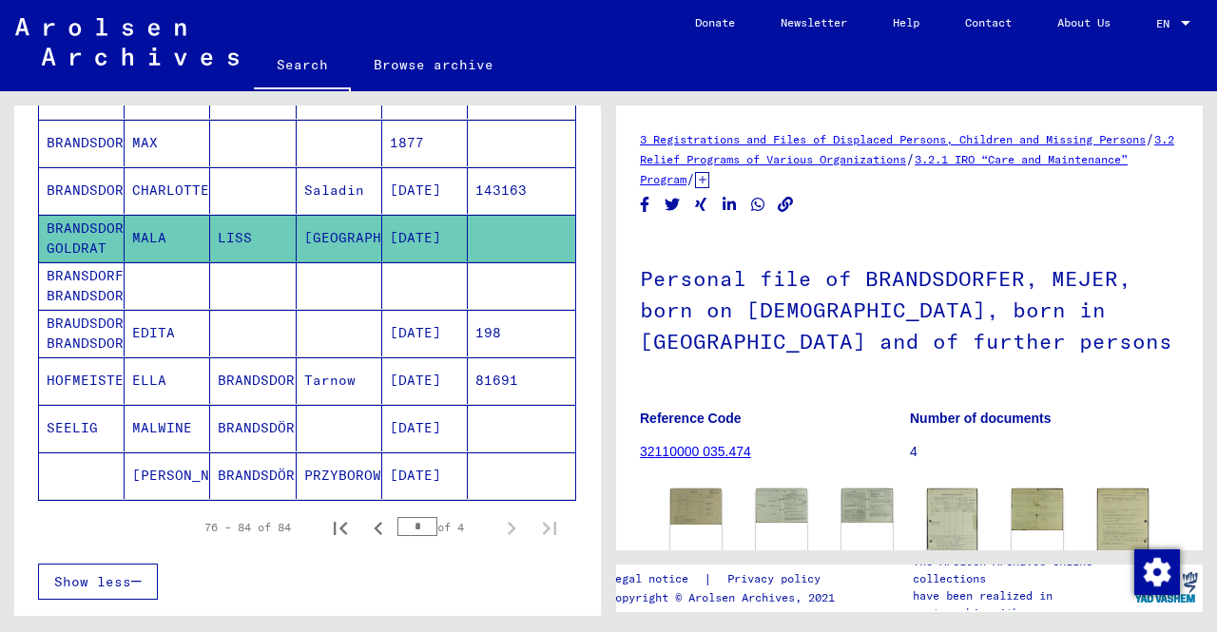
click at [80, 275] on mat-cell "BRANSDORFER BRANDSDORFER" at bounding box center [82, 286] width 86 height 47
